Goal: Task Accomplishment & Management: Use online tool/utility

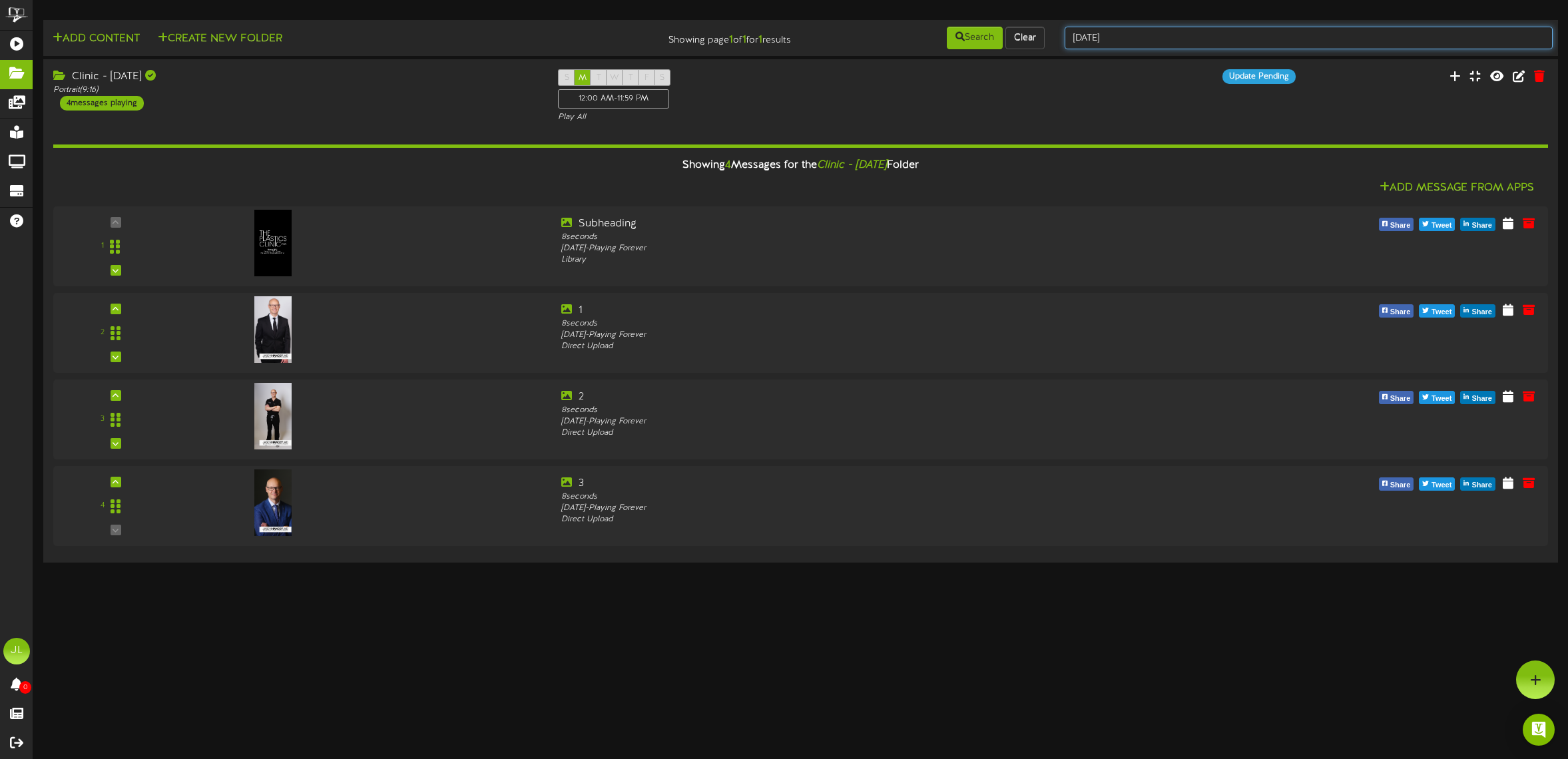
drag, startPoint x: 1140, startPoint y: 40, endPoint x: 1060, endPoint y: 34, distance: 80.2
click at [1060, 34] on div "[DATE]" at bounding box center [1308, 38] width 508 height 26
type input "s"
type input "lobby"
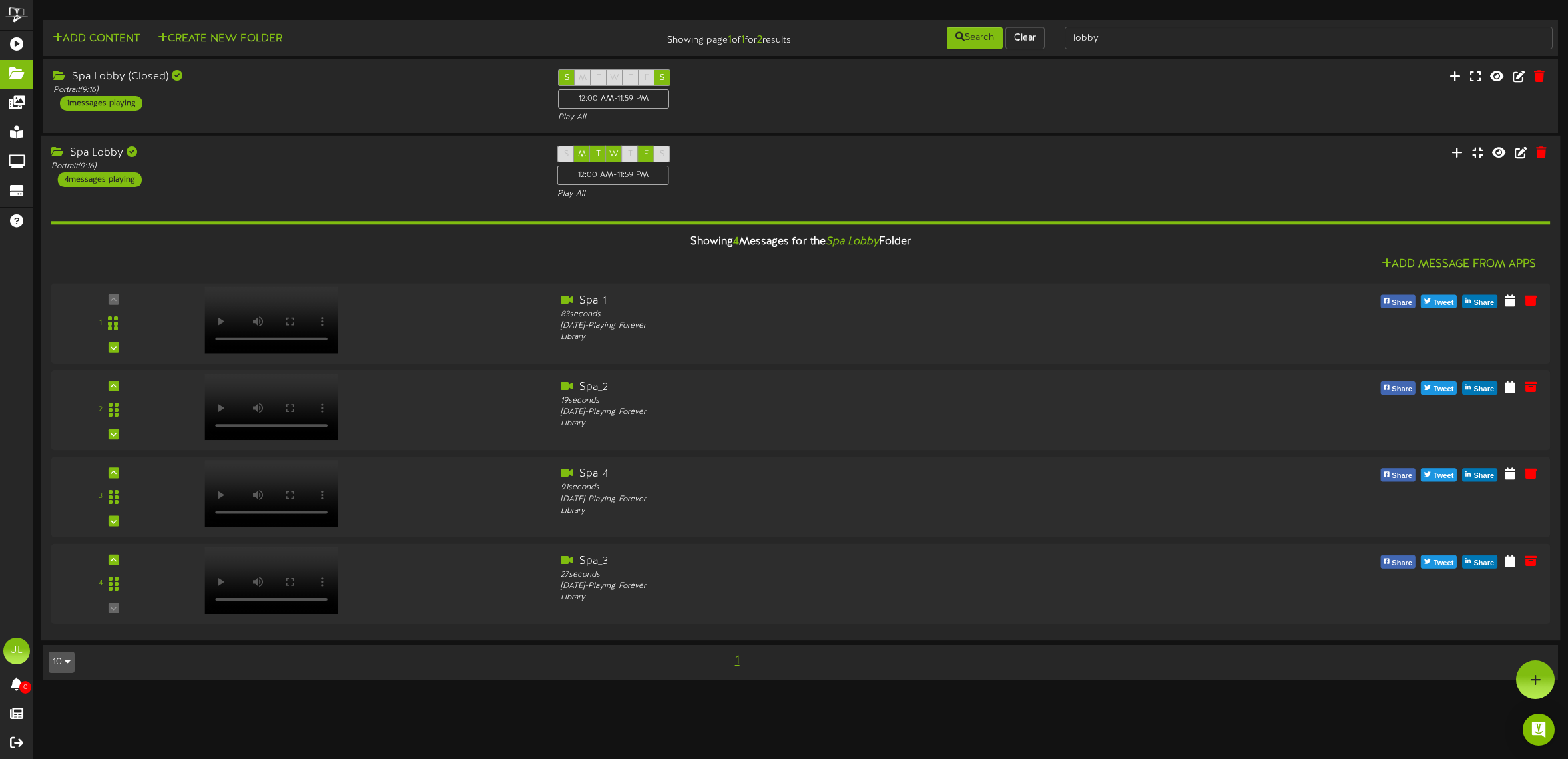
click at [952, 183] on div "S M T W T F S 12:00 AM - 11:59 PM Play All" at bounding box center [800, 173] width 507 height 54
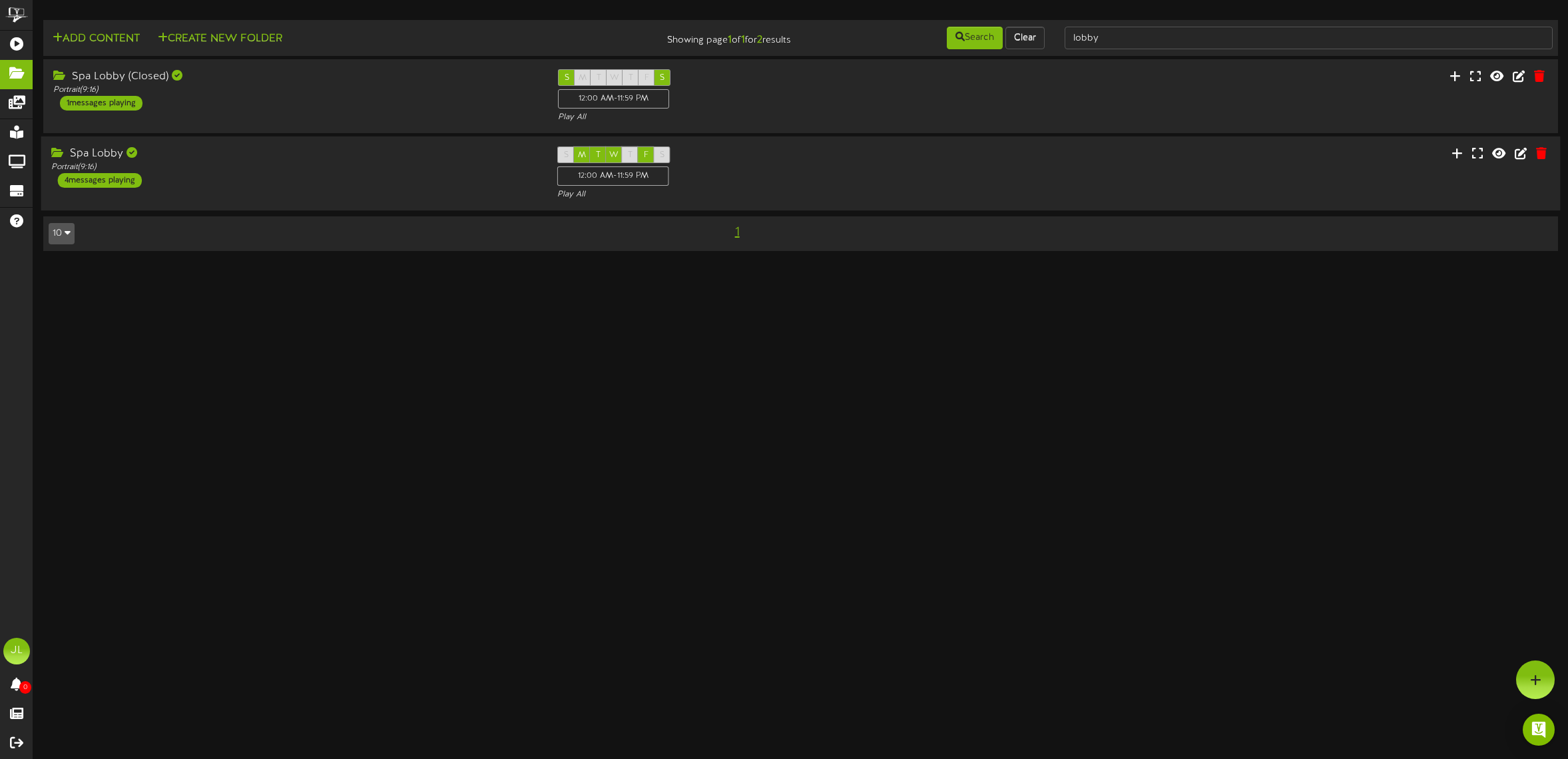
click at [952, 183] on div "S M T W T F S 12:00 AM - 11:59 PM Play All" at bounding box center [800, 174] width 507 height 54
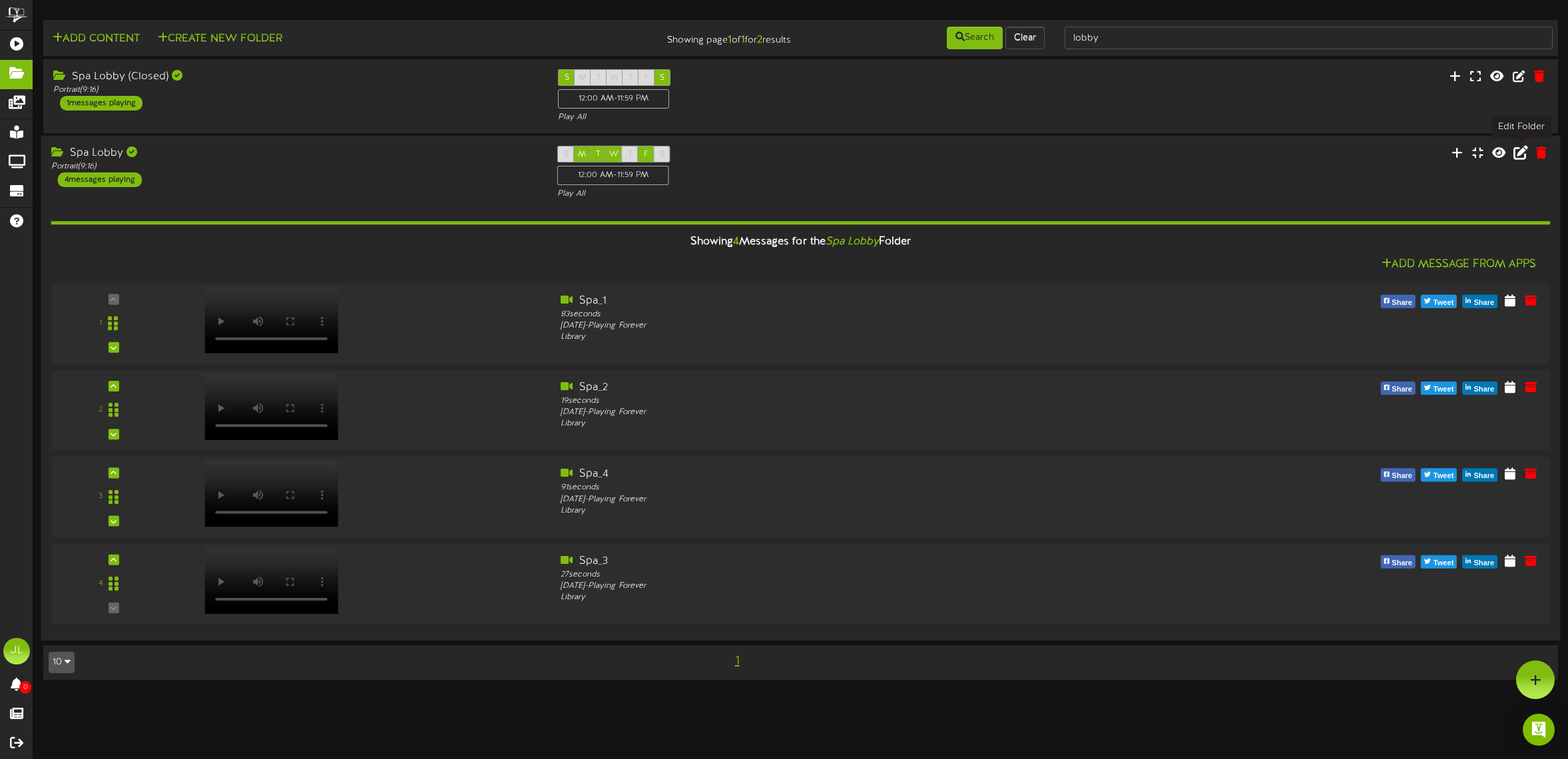
click at [1524, 157] on icon at bounding box center [1521, 152] width 15 height 15
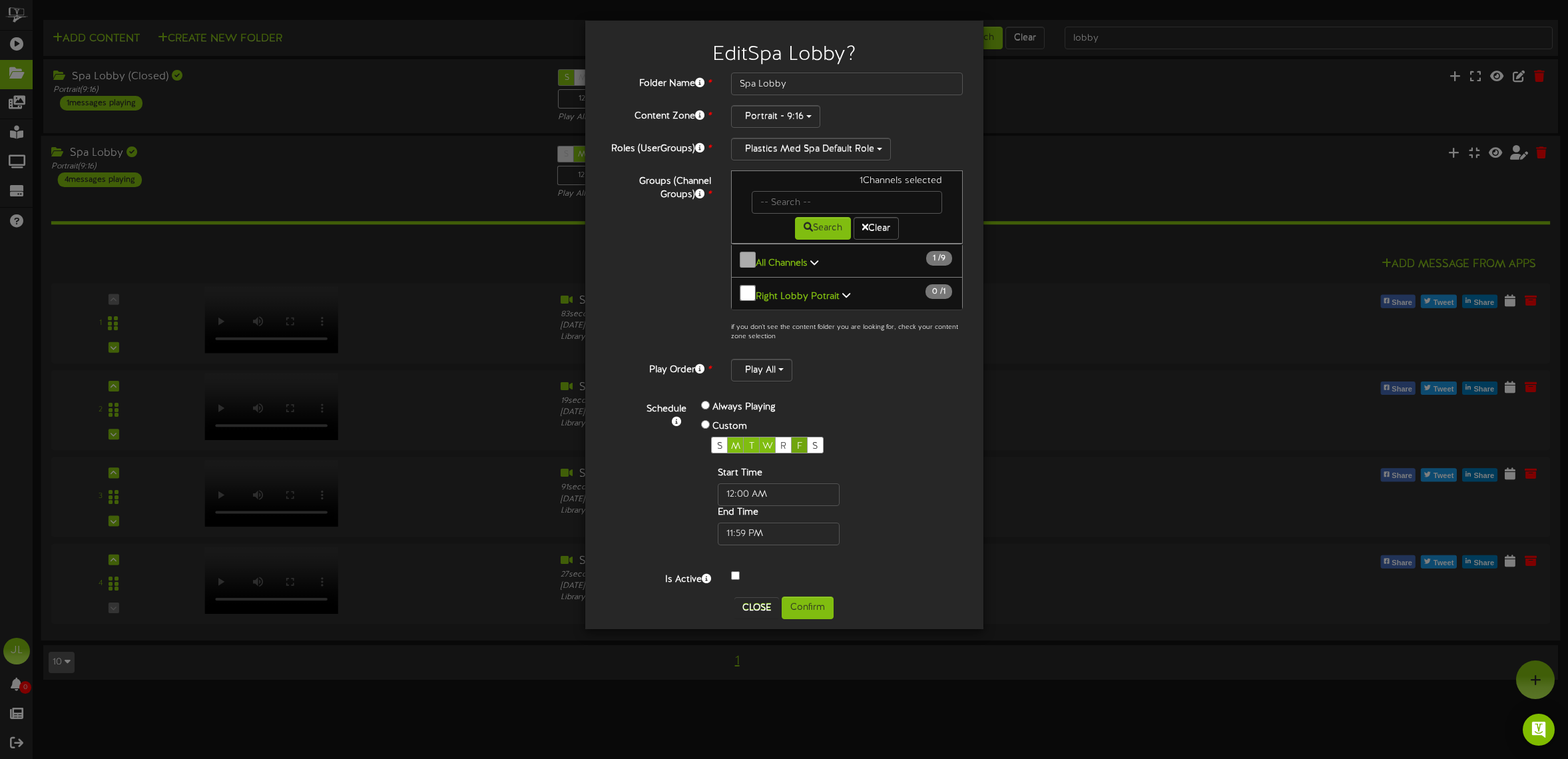
click at [802, 442] on span "F" at bounding box center [799, 447] width 5 height 10
click at [766, 442] on span "W" at bounding box center [767, 447] width 11 height 10
click at [752, 442] on span "T" at bounding box center [751, 447] width 5 height 10
click at [737, 442] on span "M" at bounding box center [735, 447] width 9 height 10
click at [826, 597] on button "Confirm" at bounding box center [807, 607] width 52 height 22
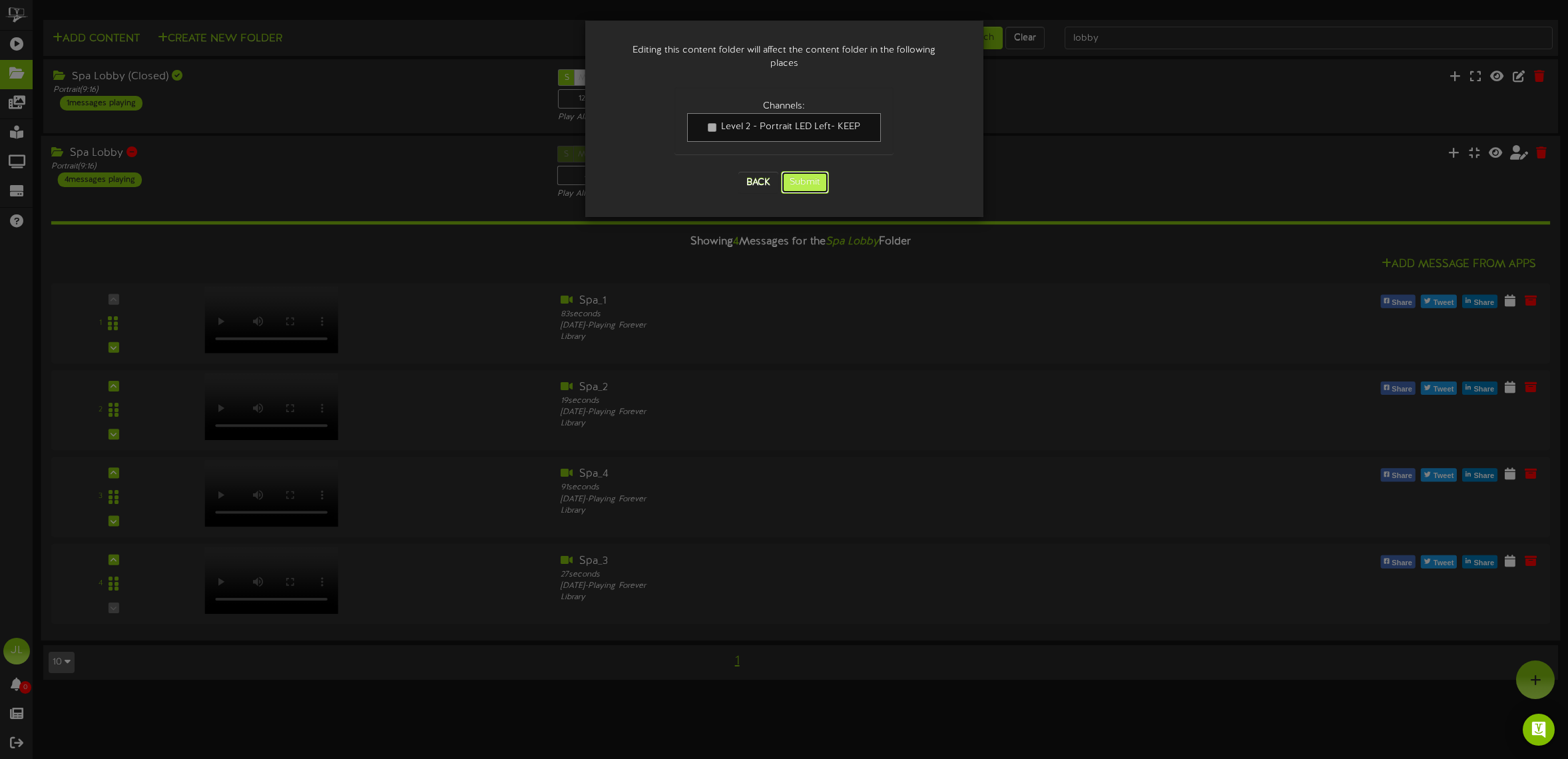
click at [808, 171] on button "Submit" at bounding box center [805, 182] width 48 height 22
